Goal: Entertainment & Leisure: Consume media (video, audio)

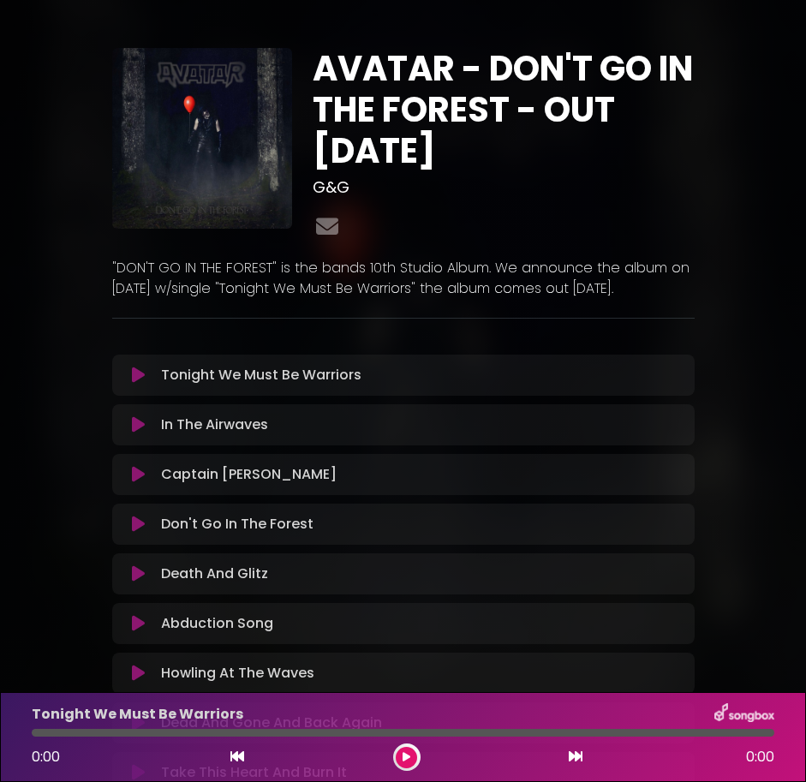
click at [136, 573] on icon at bounding box center [138, 573] width 13 height 17
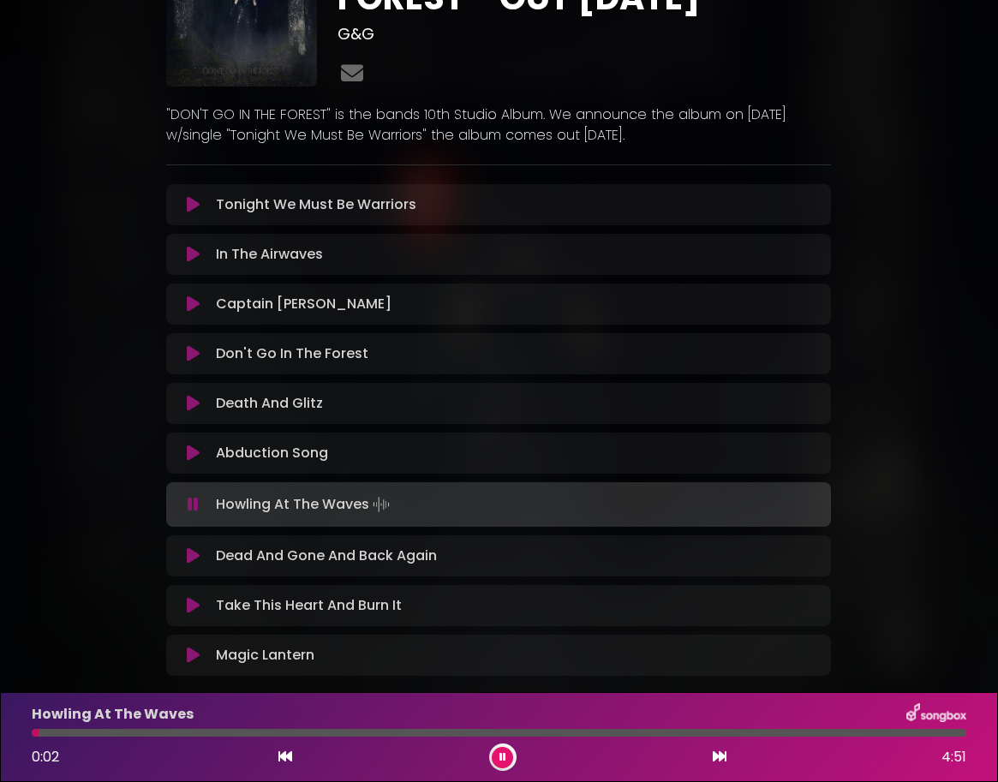
scroll to position [171, 0]
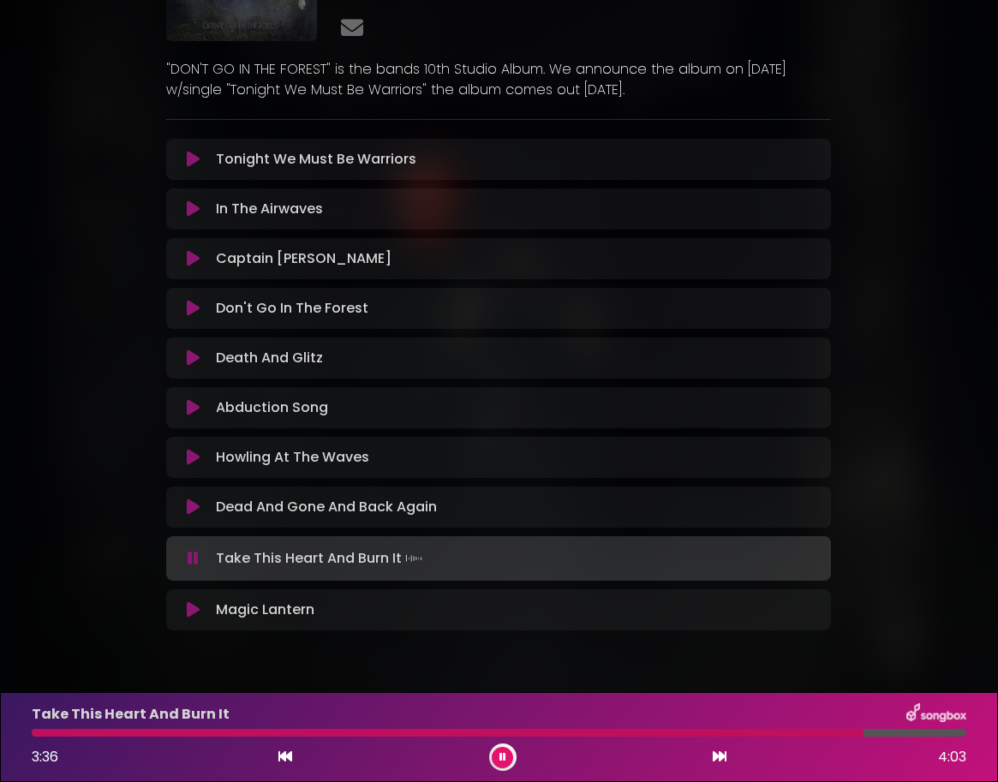
click at [324, 731] on div at bounding box center [448, 733] width 832 height 8
click at [62, 731] on div at bounding box center [180, 733] width 296 height 8
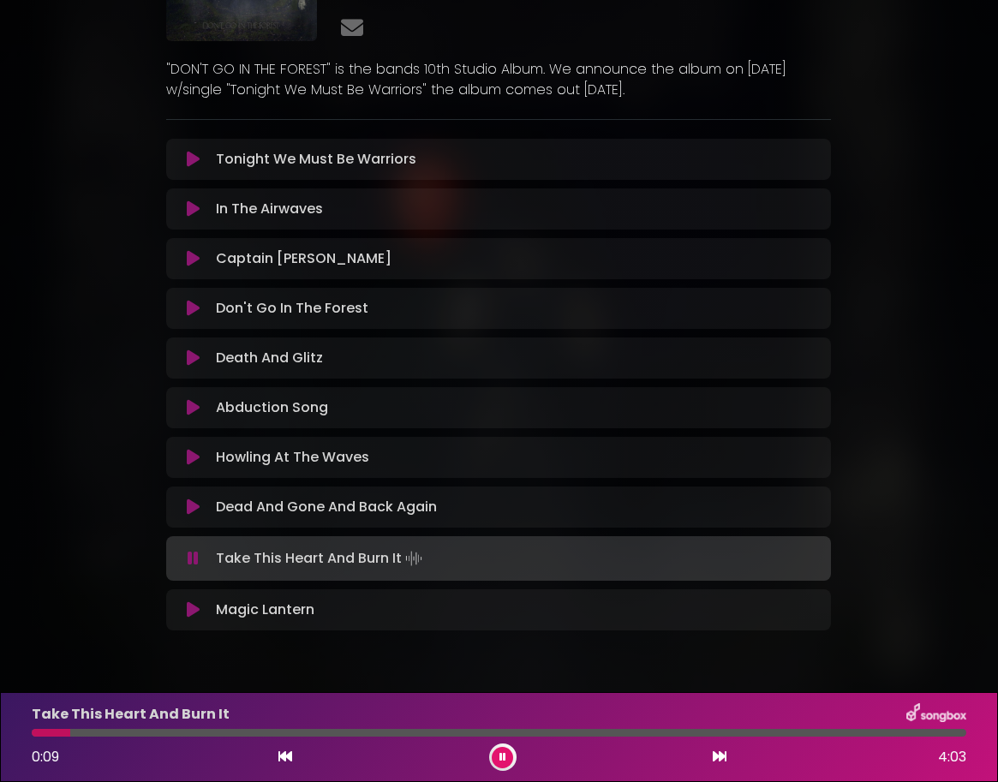
click at [805, 729] on div at bounding box center [499, 733] width 934 height 8
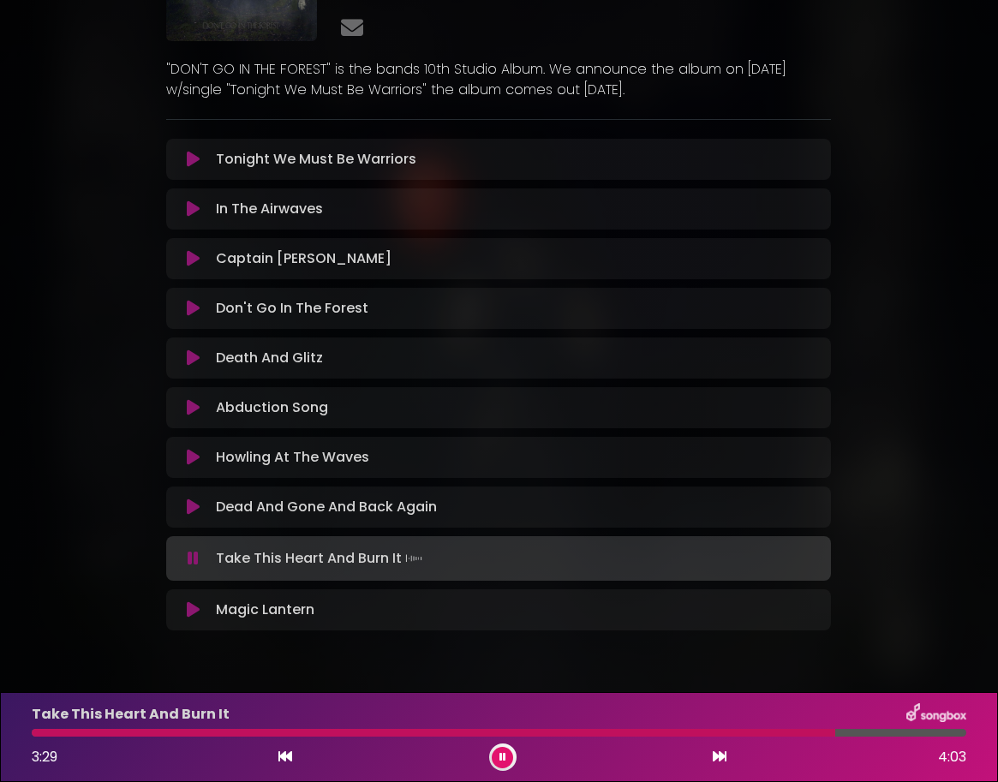
click at [713, 761] on icon at bounding box center [720, 756] width 14 height 14
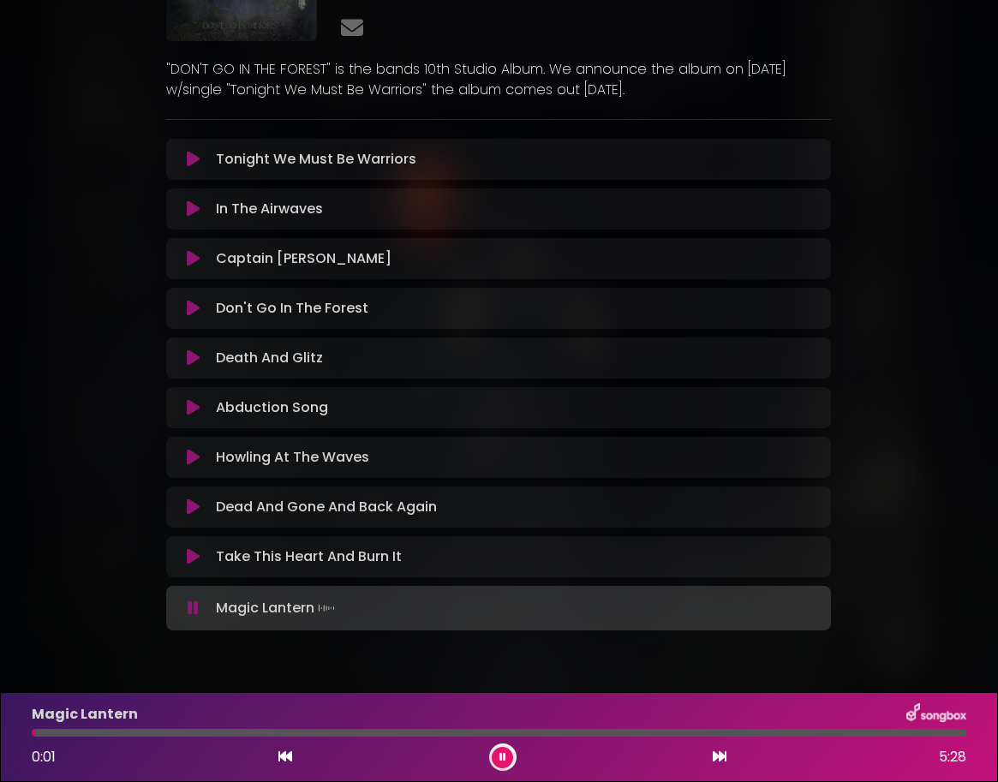
click at [133, 731] on div at bounding box center [499, 733] width 934 height 8
click at [234, 731] on div at bounding box center [499, 733] width 934 height 8
click at [365, 731] on div at bounding box center [499, 733] width 934 height 8
click at [464, 730] on div at bounding box center [499, 733] width 934 height 8
